Goal: Navigation & Orientation: Find specific page/section

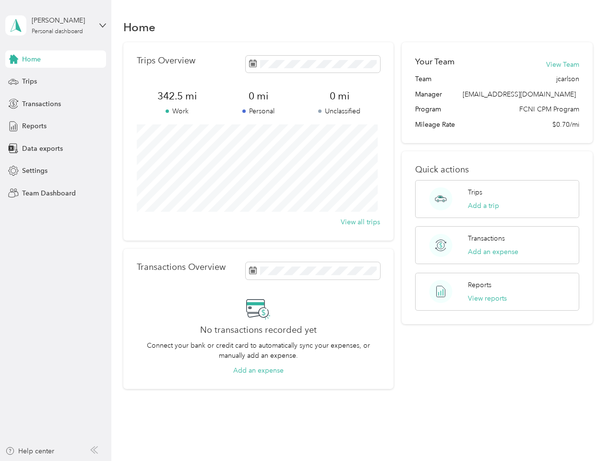
click at [304, 230] on div "Trips Overview 342.5 mi Work 0 mi Personal 0 mi Unclassified View all trips" at bounding box center [258, 141] width 270 height 198
click at [56, 25] on div "[PERSON_NAME]" at bounding box center [62, 20] width 60 height 10
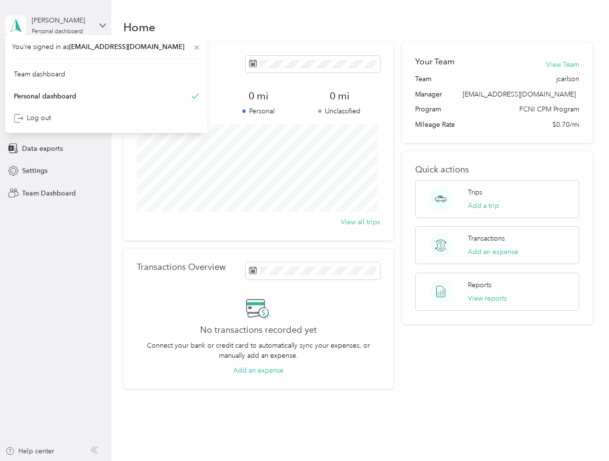
click at [56, 59] on div "You’re signed in as [EMAIL_ADDRESS][DOMAIN_NAME] Team dashboard Personal dashbo…" at bounding box center [106, 84] width 202 height 98
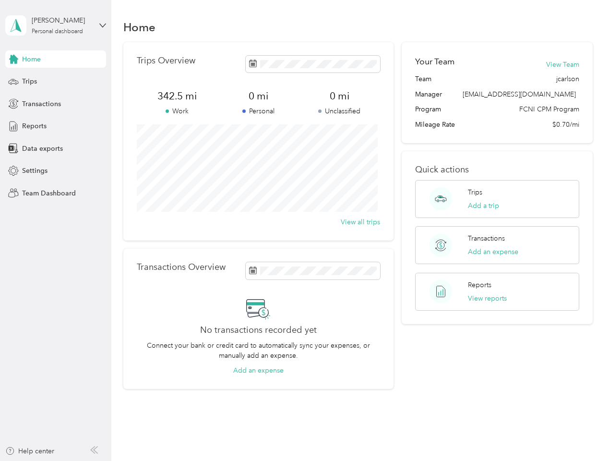
click at [13, 59] on div "You’re signed in as [EMAIL_ADDRESS][DOMAIN_NAME] Team dashboard Personal dashbo…" at bounding box center [106, 84] width 202 height 98
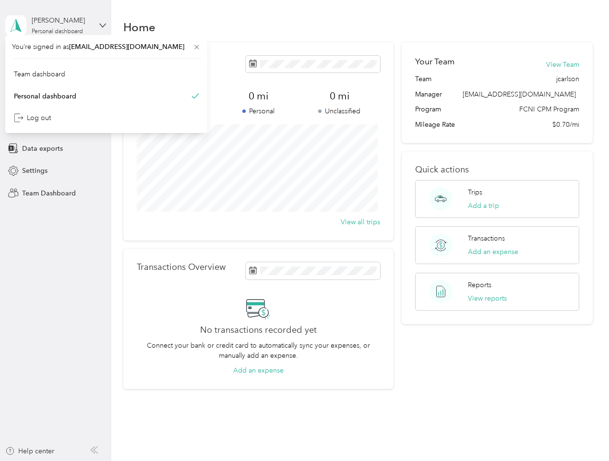
click at [56, 82] on div "Trips" at bounding box center [55, 81] width 101 height 17
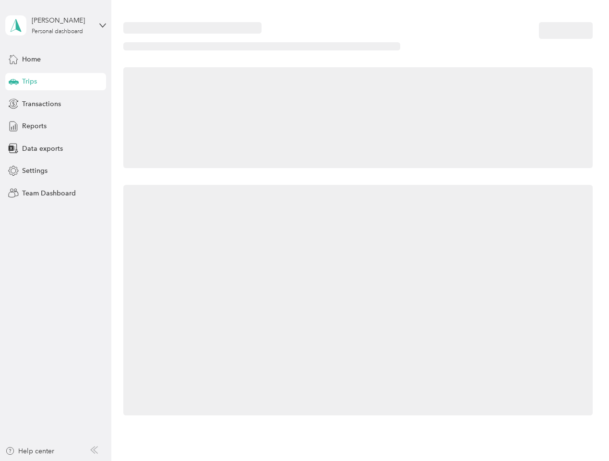
click at [13, 82] on icon at bounding box center [14, 81] width 10 height 5
click at [56, 104] on span "Transactions" at bounding box center [41, 104] width 39 height 10
click at [13, 104] on icon at bounding box center [13, 103] width 11 height 11
click at [56, 126] on div "Reports" at bounding box center [55, 126] width 101 height 17
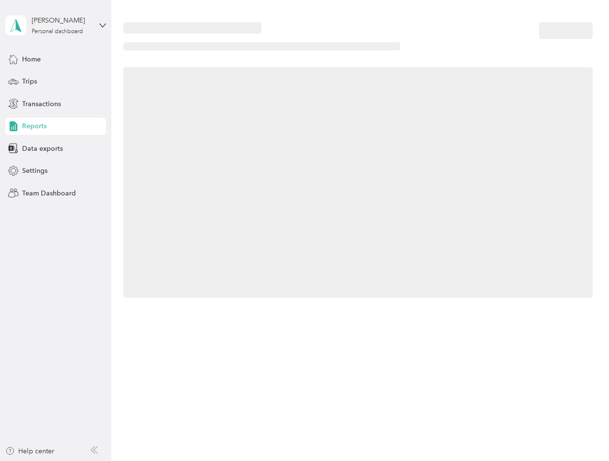
click at [13, 126] on icon at bounding box center [13, 126] width 11 height 11
